Goal: Transaction & Acquisition: Book appointment/travel/reservation

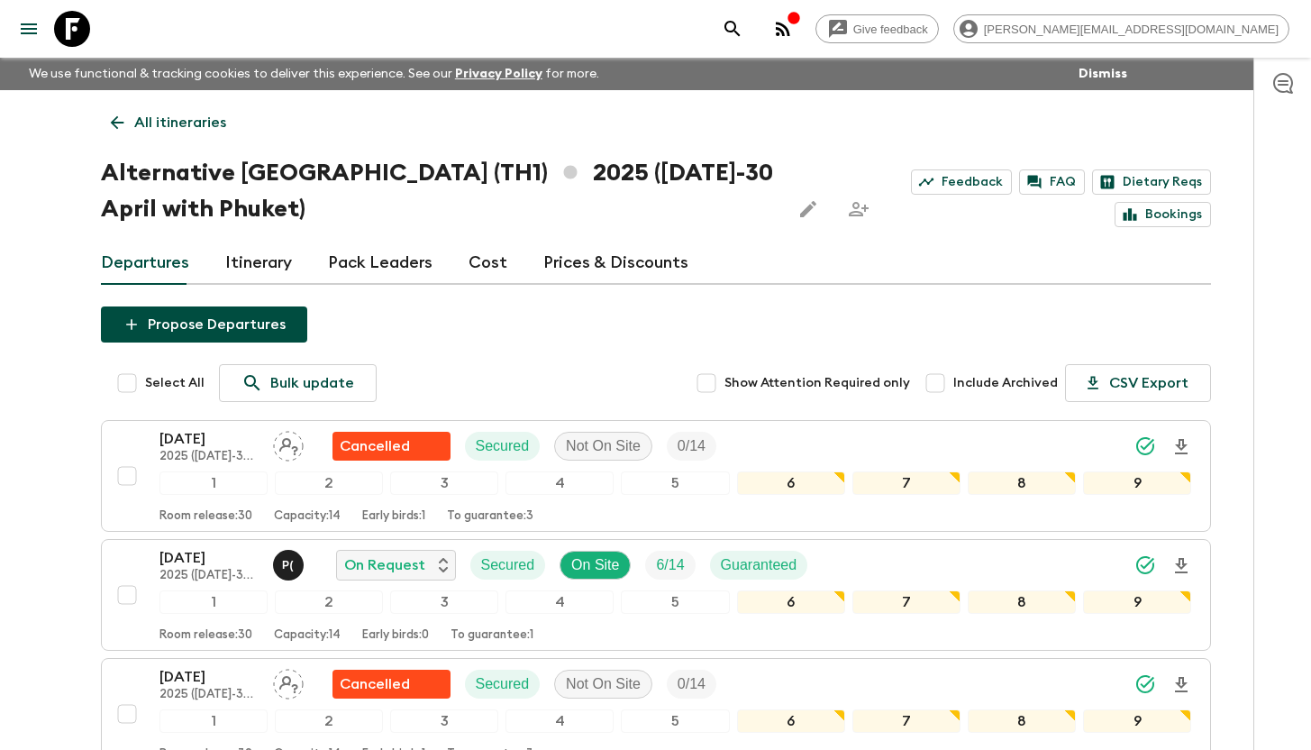
scroll to position [1704, 0]
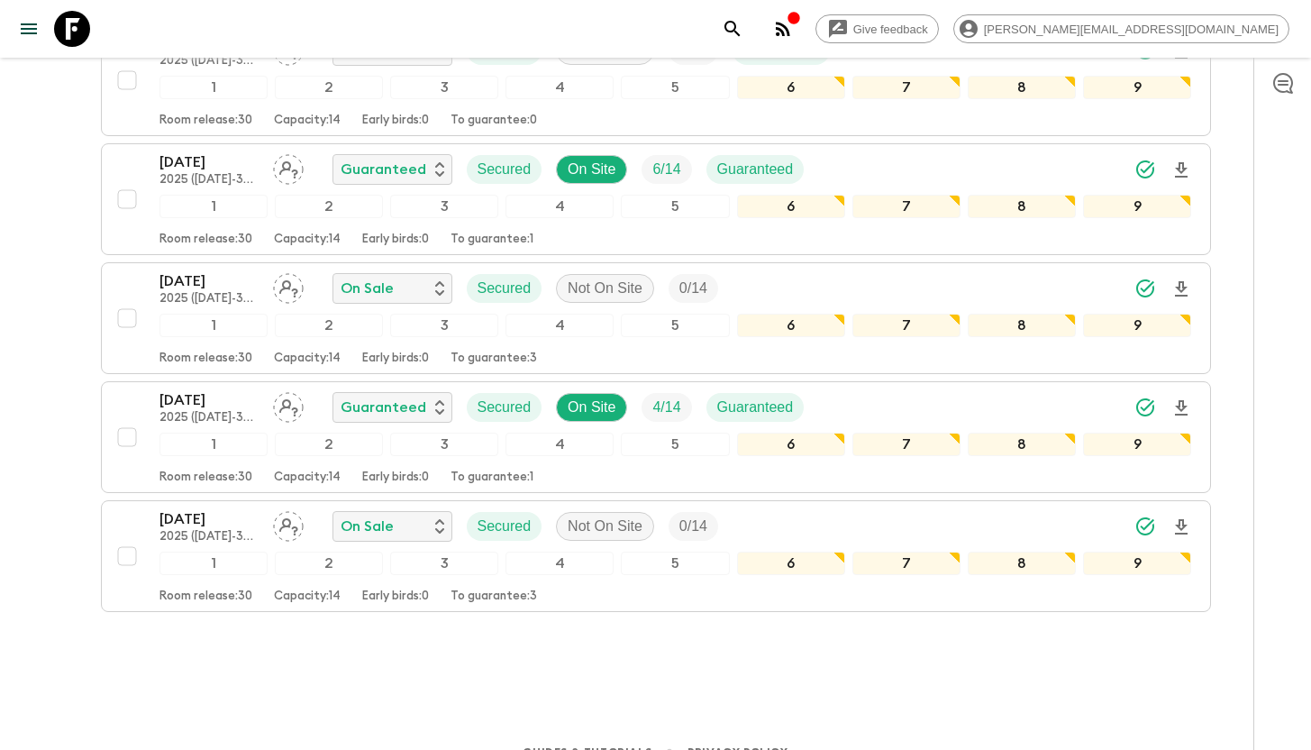
click at [86, 35] on icon at bounding box center [72, 29] width 36 height 36
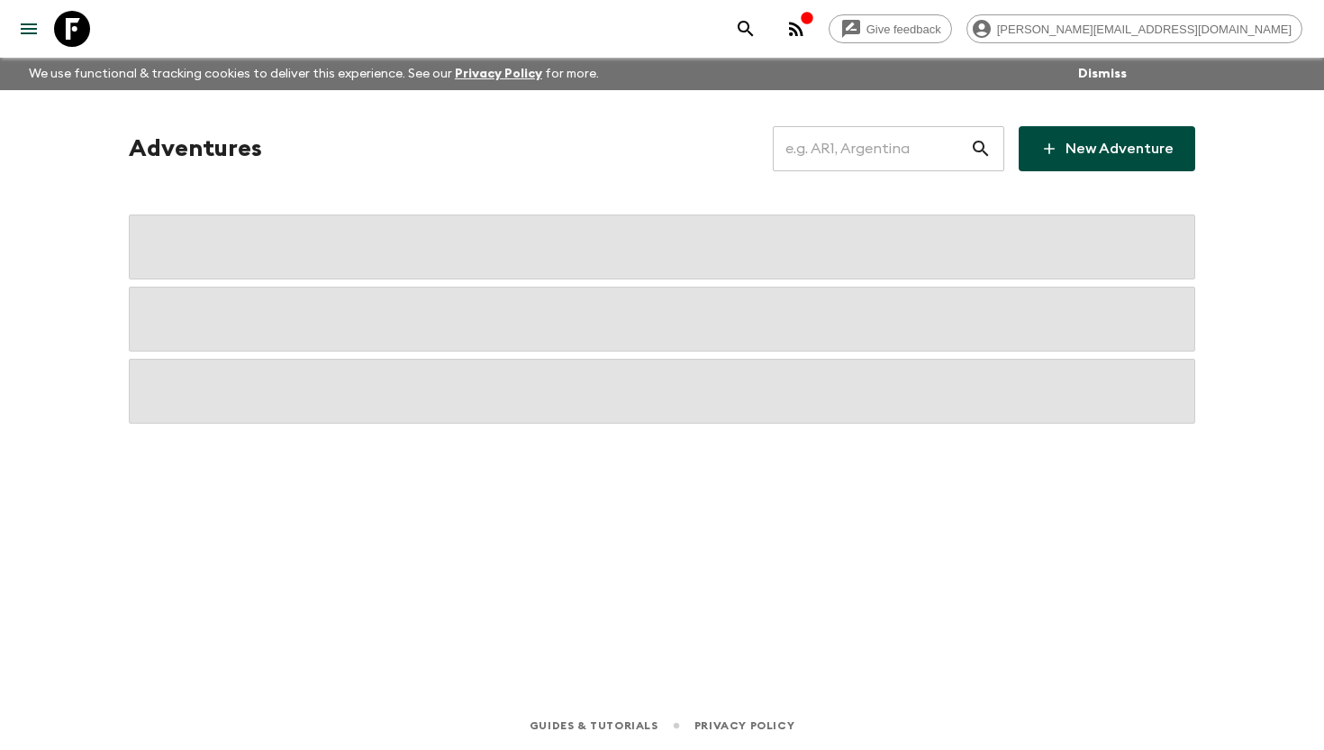
click at [878, 141] on input "text" at bounding box center [871, 148] width 197 height 50
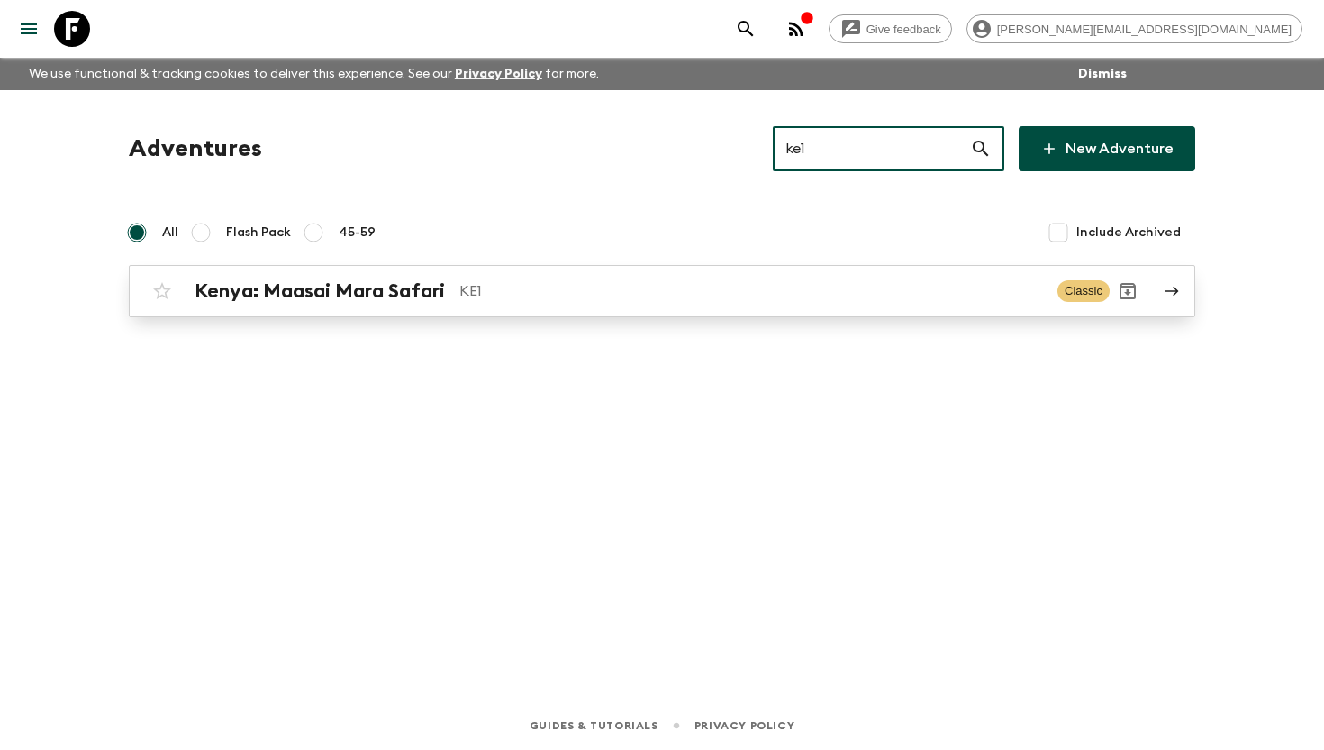
type input "ke1"
click at [445, 296] on h2 "Kenya: Maasai Mara Safari" at bounding box center [320, 290] width 250 height 23
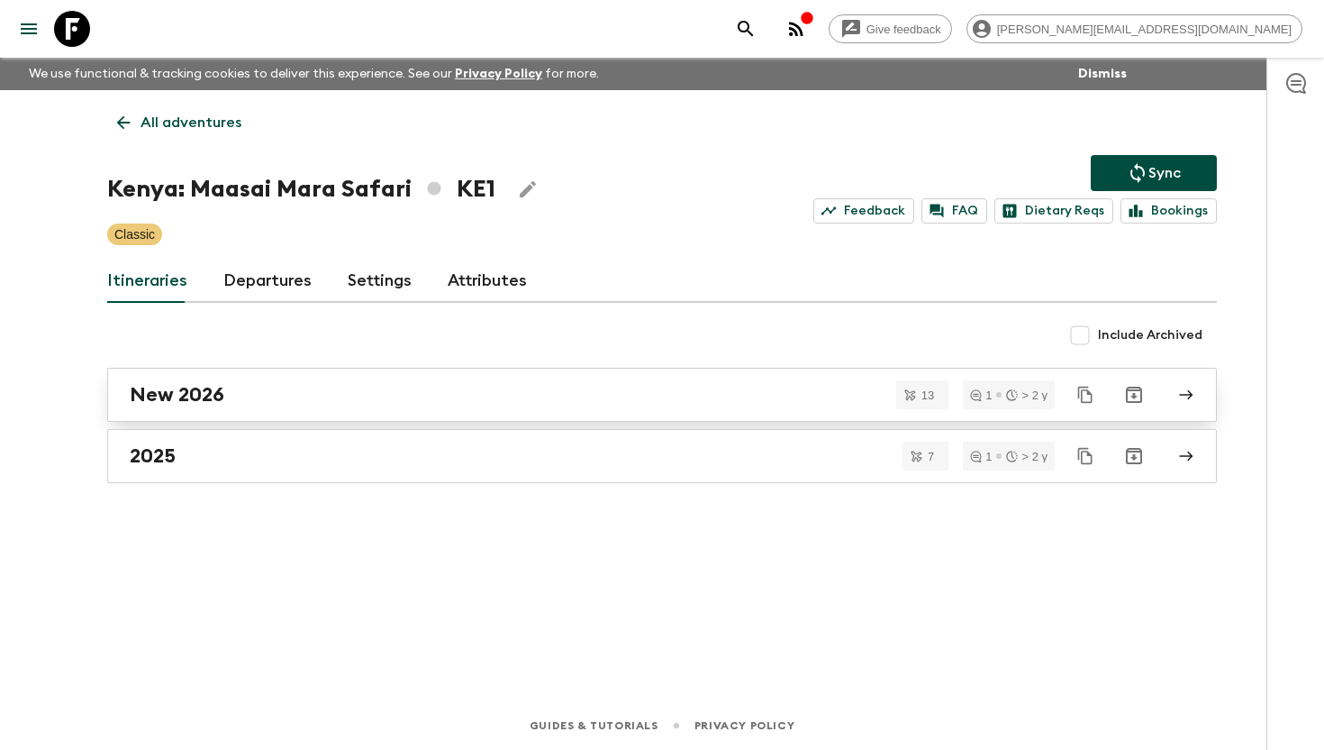
click at [236, 399] on div "New 2026" at bounding box center [645, 394] width 1031 height 23
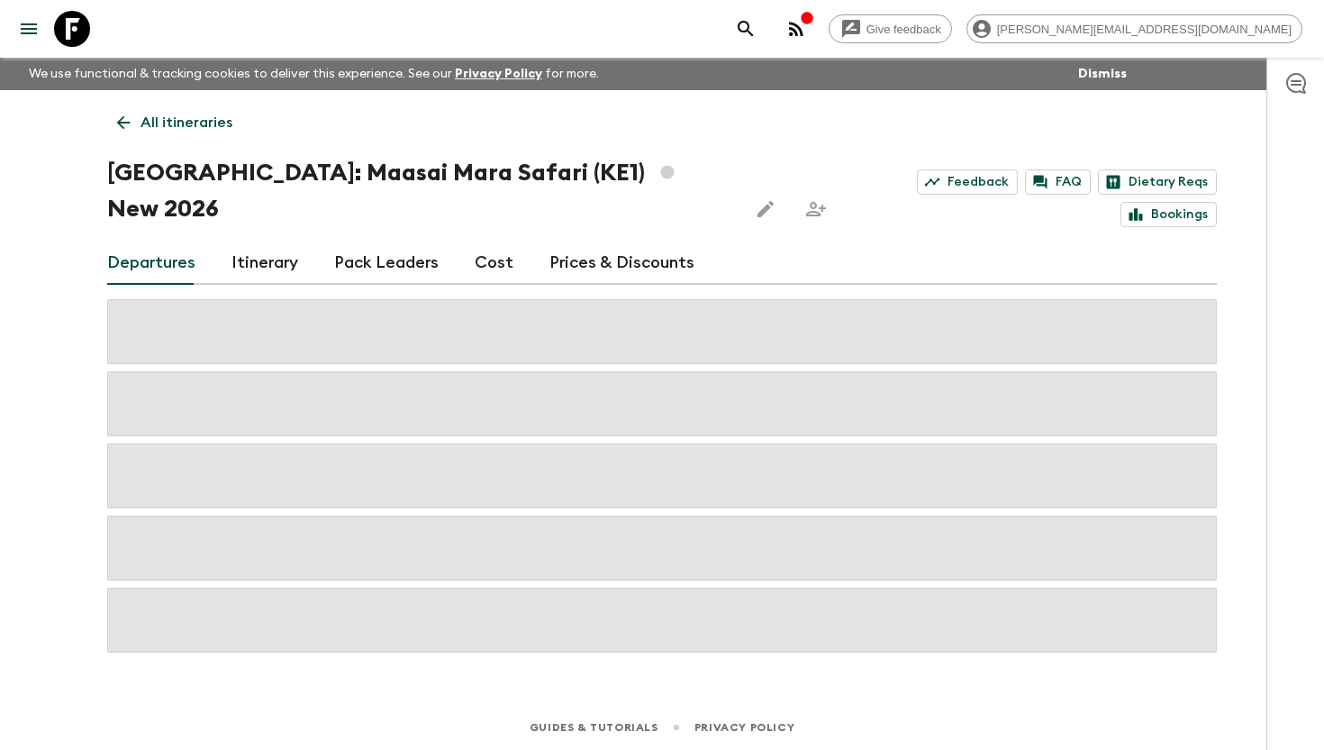
click at [501, 241] on link "Cost" at bounding box center [494, 262] width 39 height 43
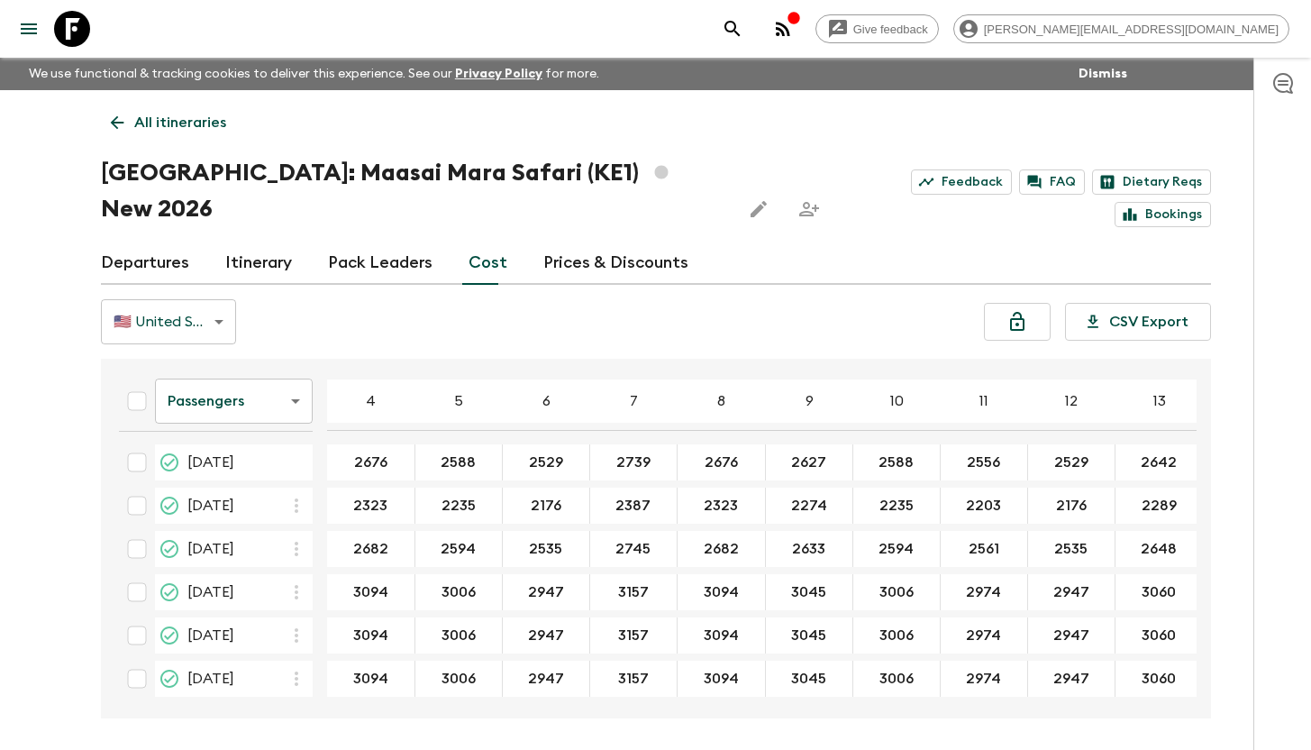
scroll to position [310, 0]
click at [275, 375] on body "Give feedback [PERSON_NAME][EMAIL_ADDRESS][DOMAIN_NAME] We use functional & tra…" at bounding box center [655, 408] width 1311 height 817
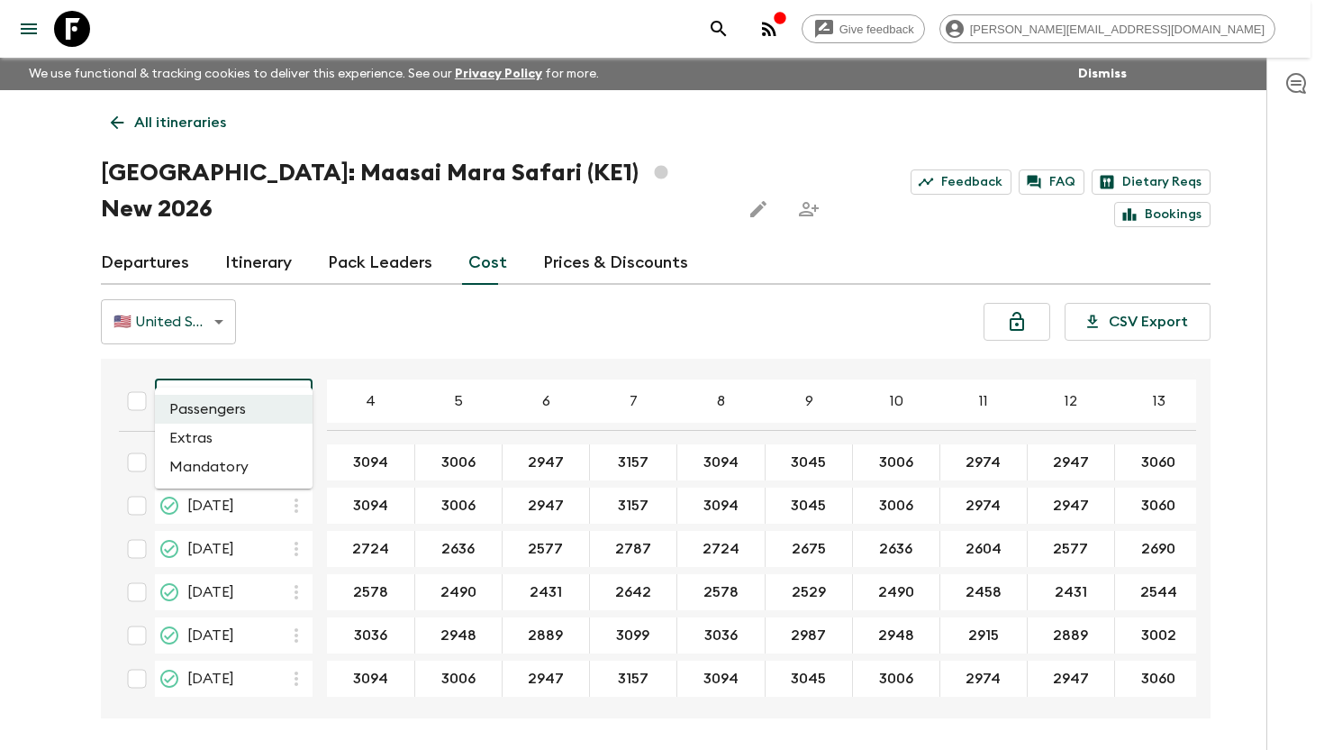
click at [260, 446] on li "Extras" at bounding box center [234, 437] width 158 height 29
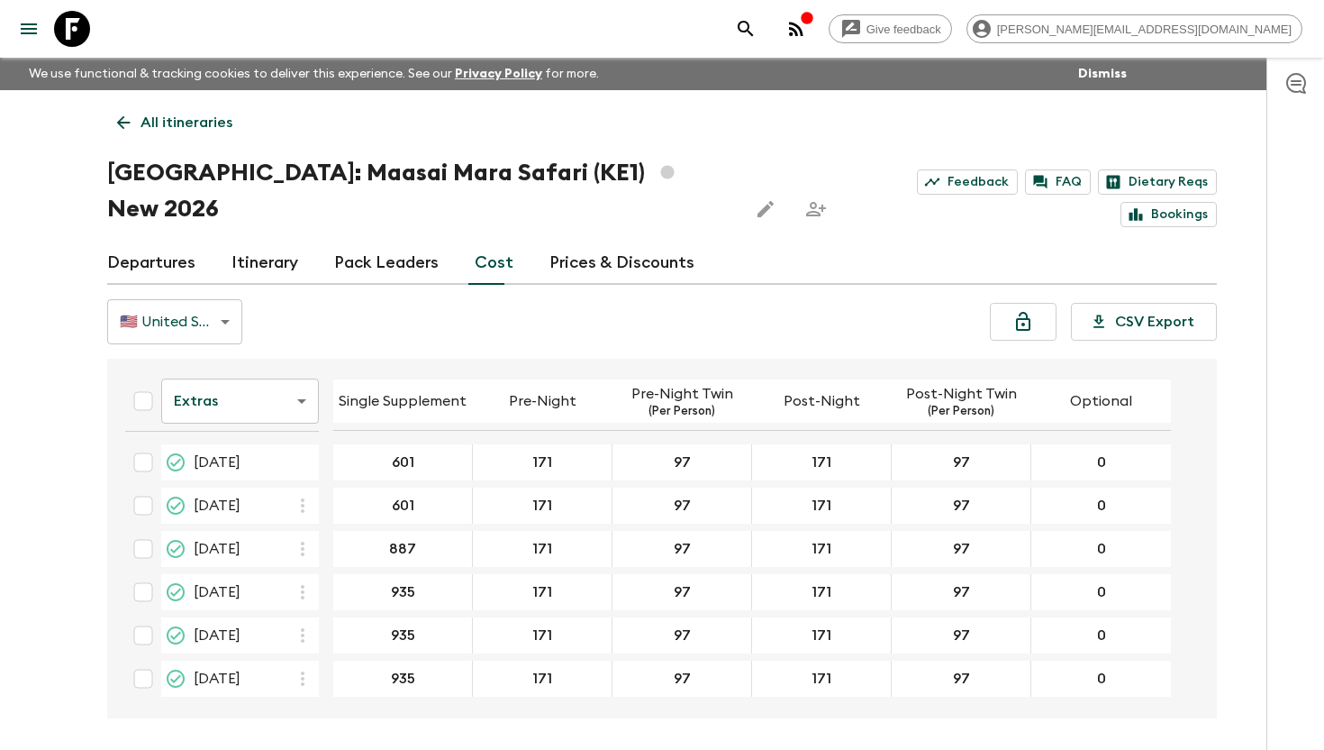
click at [272, 369] on body "Give feedback [PERSON_NAME][EMAIL_ADDRESS][DOMAIN_NAME] We use functional & tra…" at bounding box center [662, 408] width 1324 height 817
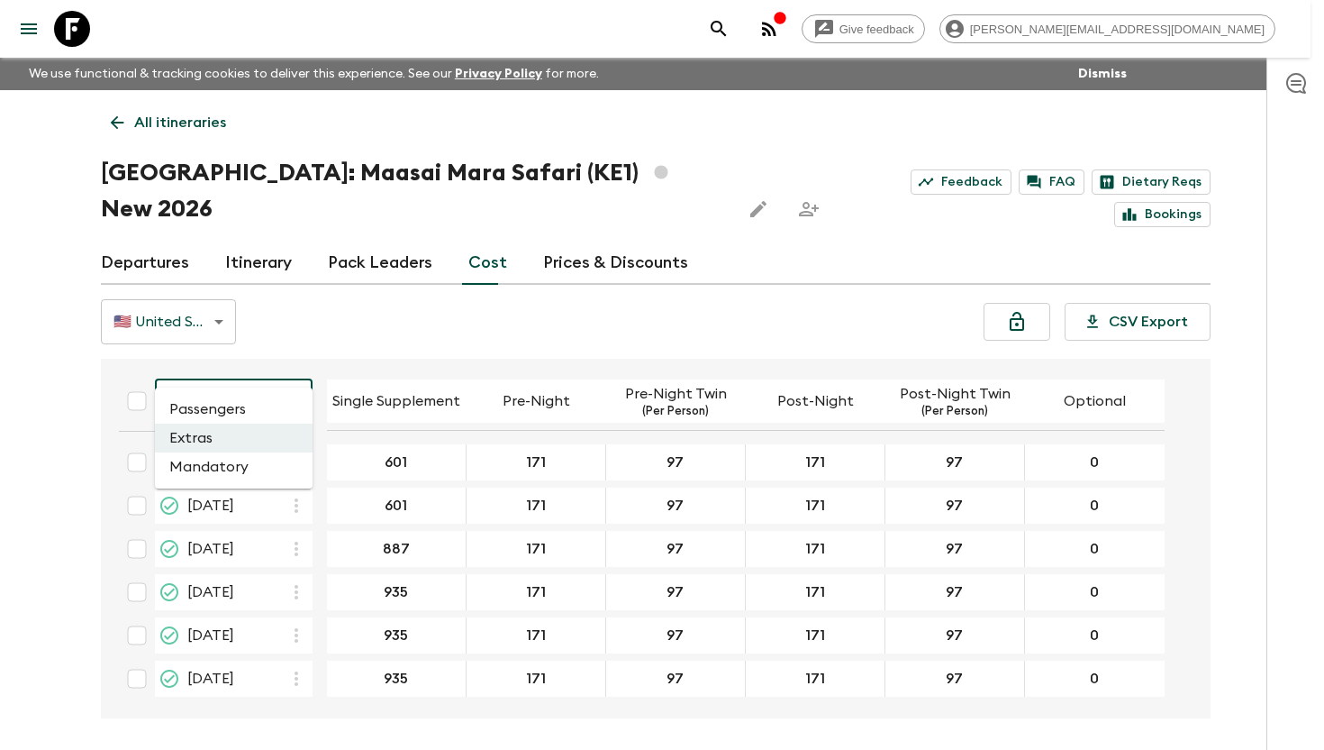
click at [261, 475] on li "Mandatory" at bounding box center [234, 466] width 158 height 29
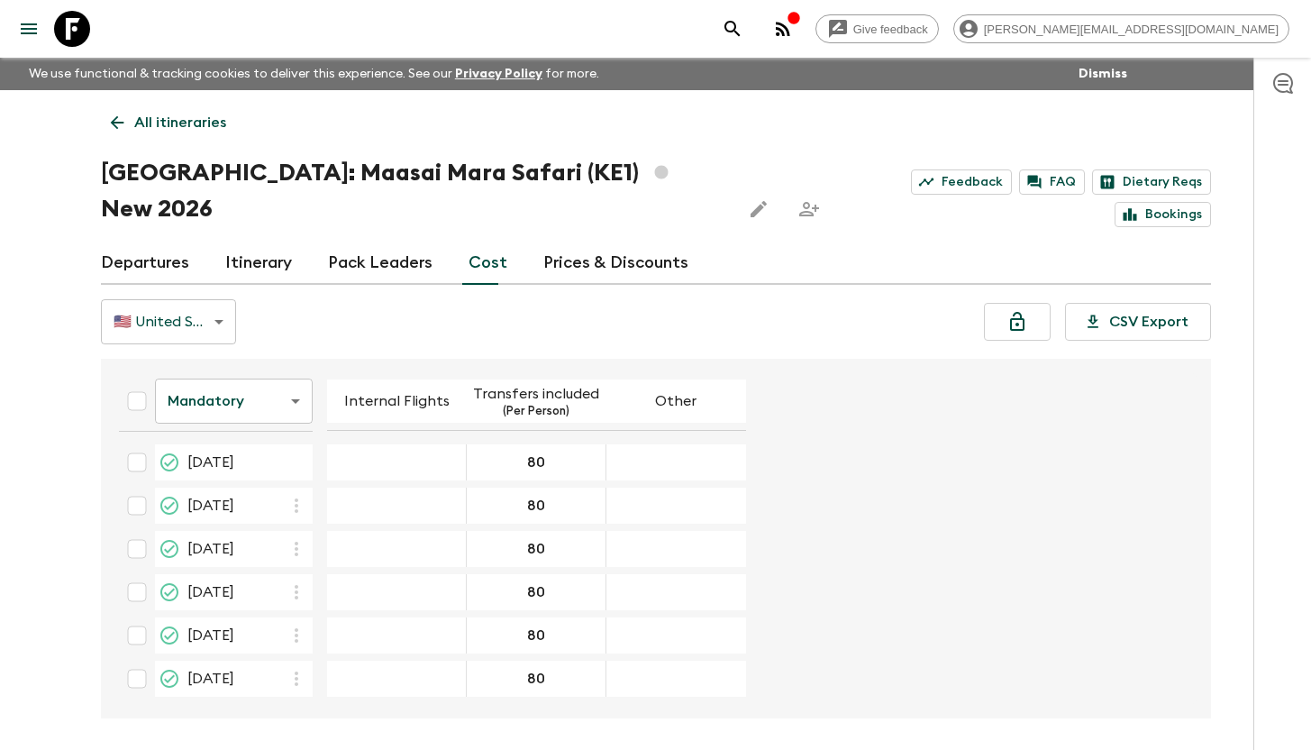
click at [268, 367] on body "Give feedback [PERSON_NAME][EMAIL_ADDRESS][DOMAIN_NAME] We use functional & tra…" at bounding box center [655, 408] width 1311 height 817
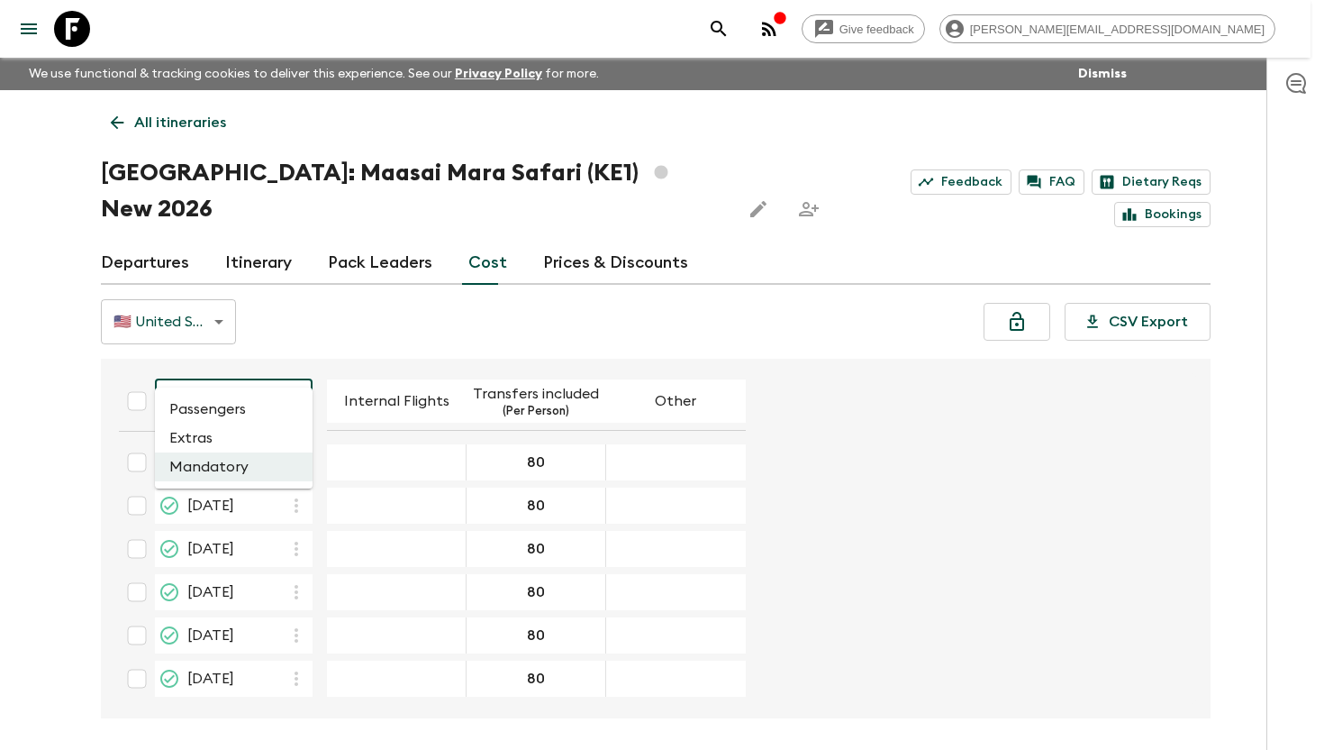
click at [261, 398] on li "Passengers" at bounding box center [234, 409] width 158 height 29
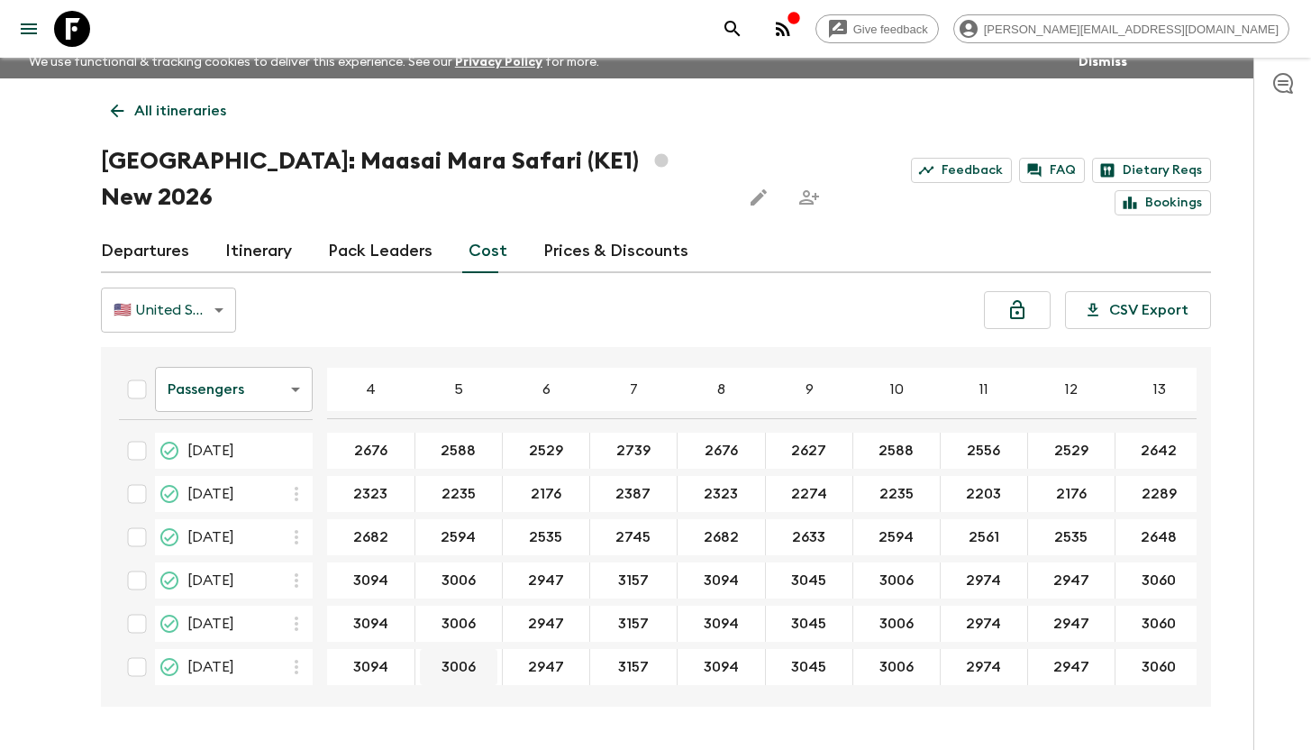
scroll to position [32, 0]
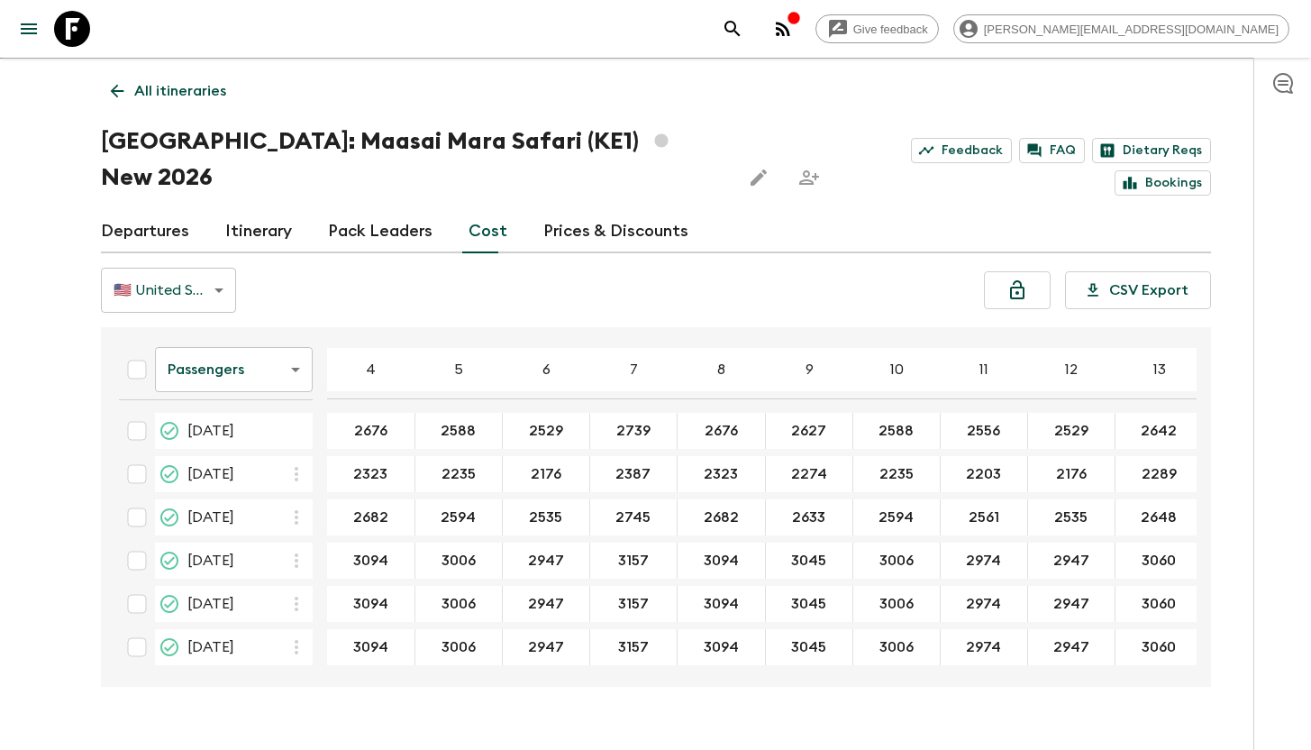
click at [185, 91] on p "All itineraries" at bounding box center [180, 91] width 92 height 22
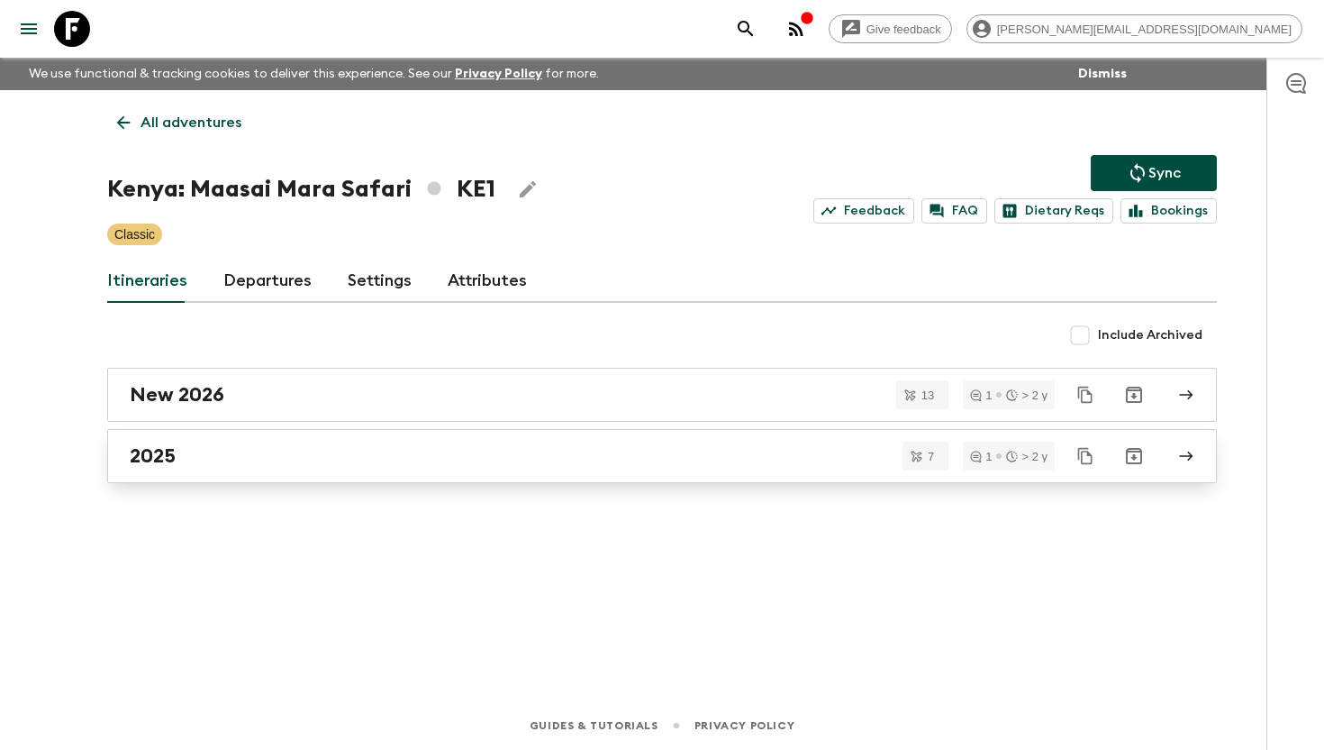
click at [193, 446] on div "2025" at bounding box center [645, 455] width 1031 height 23
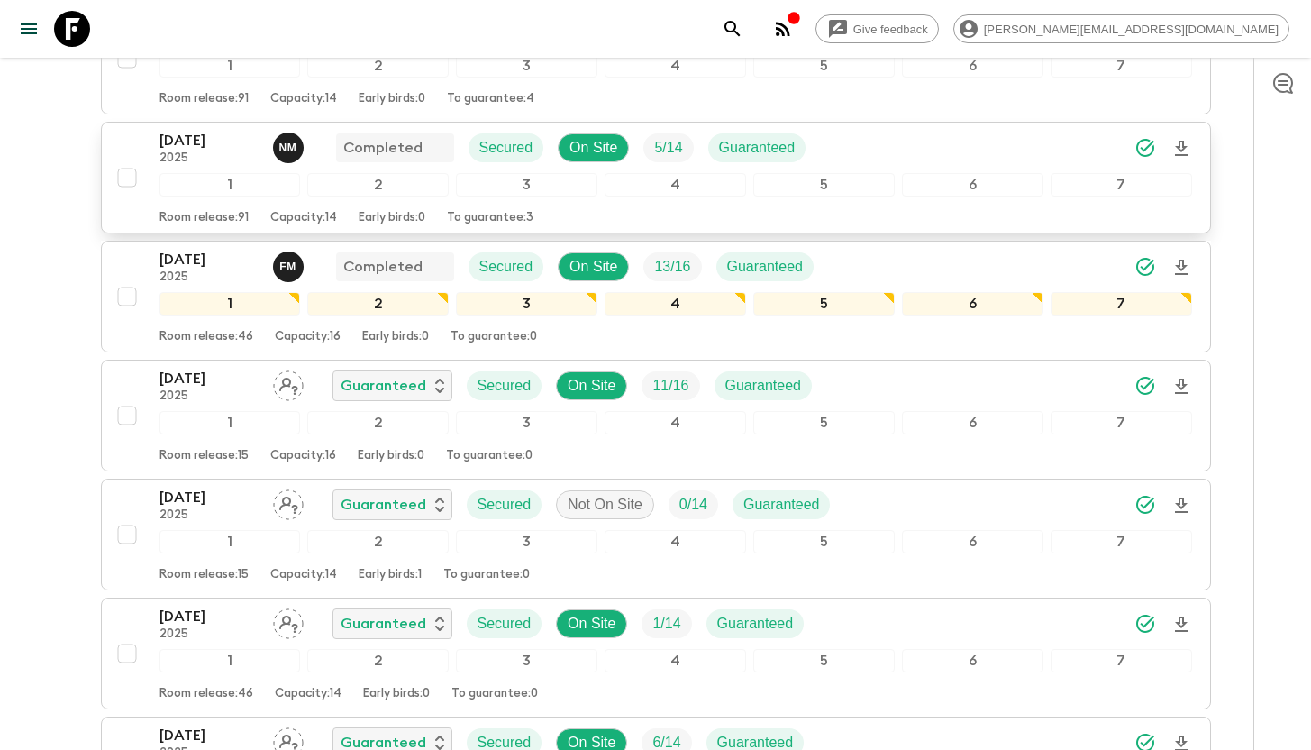
scroll to position [416, 0]
